Goal: Information Seeking & Learning: Learn about a topic

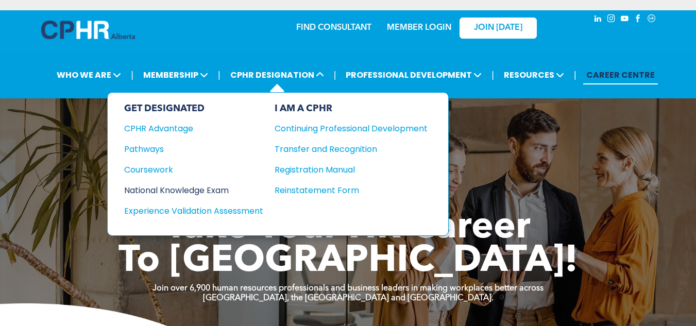
click at [147, 188] on div "National Knowledge Exam" at bounding box center [186, 190] width 125 height 13
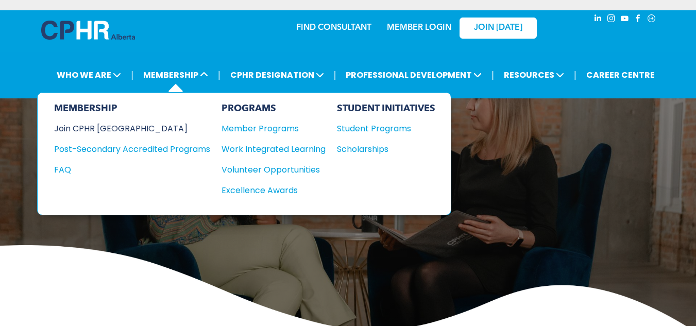
click at [93, 127] on div "Join CPHR [GEOGRAPHIC_DATA]" at bounding box center [124, 128] width 141 height 13
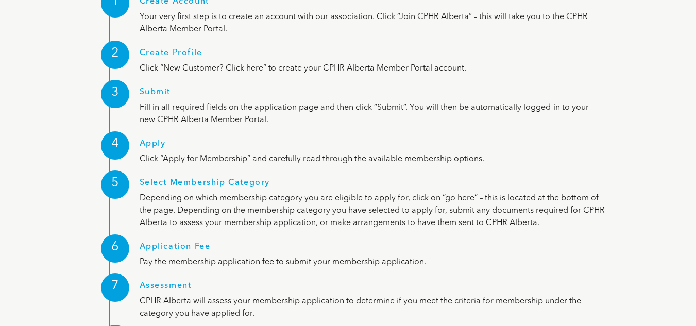
scroll to position [1391, 0]
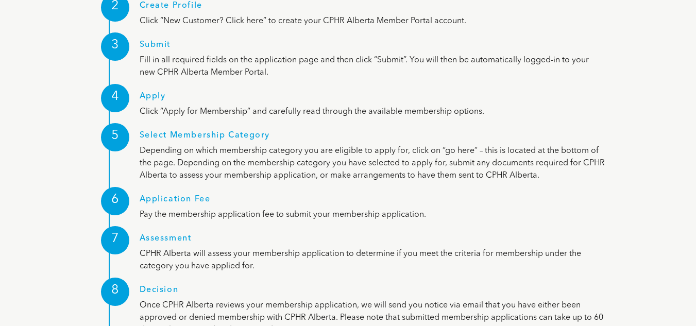
click at [184, 195] on h1 "Application Fee" at bounding box center [373, 202] width 466 height 14
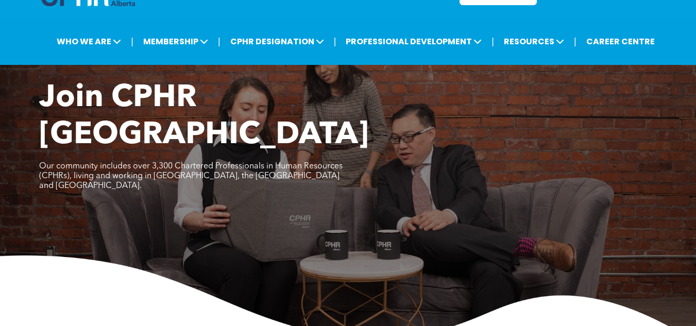
scroll to position [0, 0]
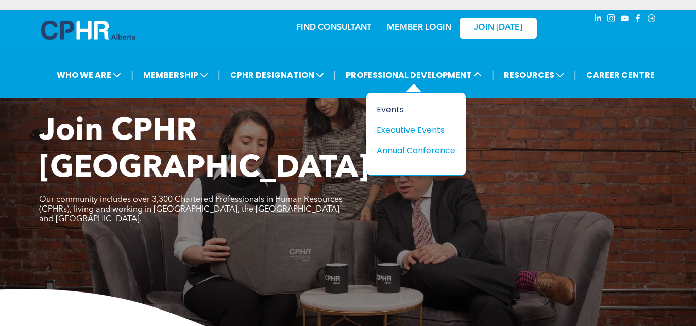
click at [395, 106] on div "Events" at bounding box center [412, 109] width 71 height 13
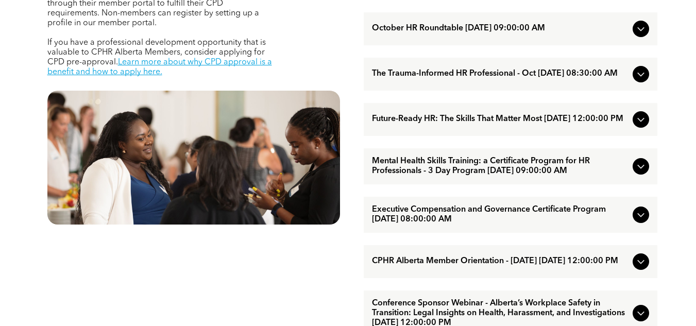
scroll to position [515, 0]
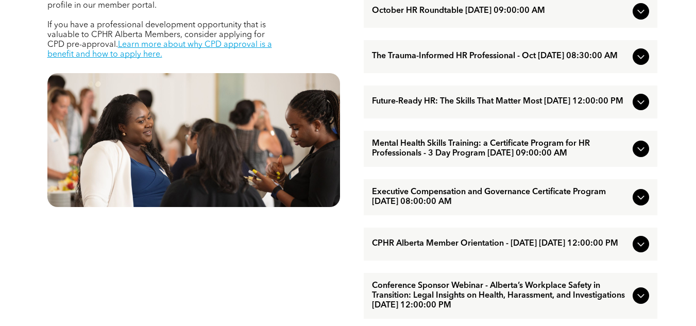
click at [638, 108] on icon at bounding box center [641, 102] width 12 height 12
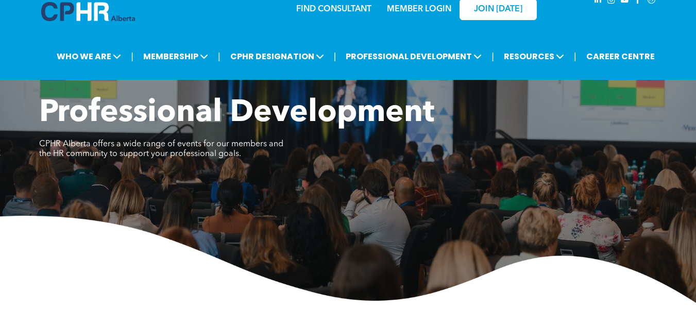
scroll to position [0, 0]
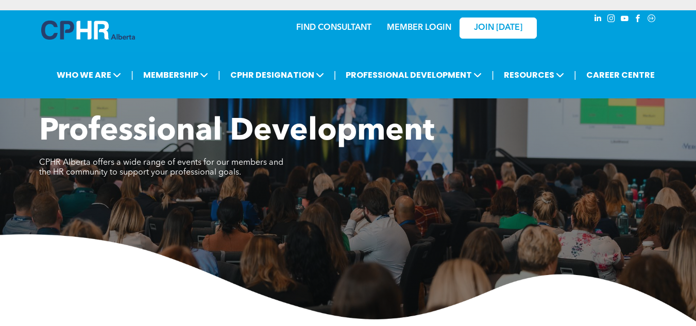
click at [407, 26] on link "MEMBER LOGIN" at bounding box center [419, 28] width 64 height 8
